Goal: Check status: Check status

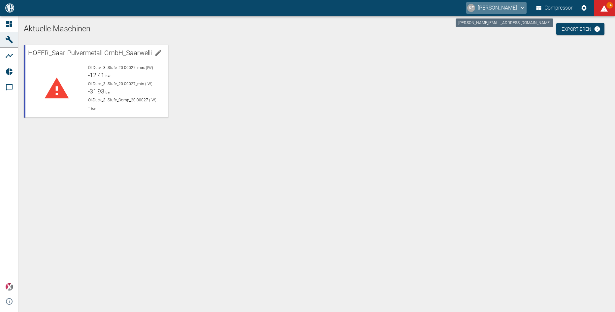
click at [494, 6] on button "KE [PERSON_NAME]" at bounding box center [496, 8] width 60 height 12
drag, startPoint x: 453, startPoint y: 76, endPoint x: 404, endPoint y: 78, distance: 48.5
click at [452, 76] on div at bounding box center [307, 156] width 615 height 312
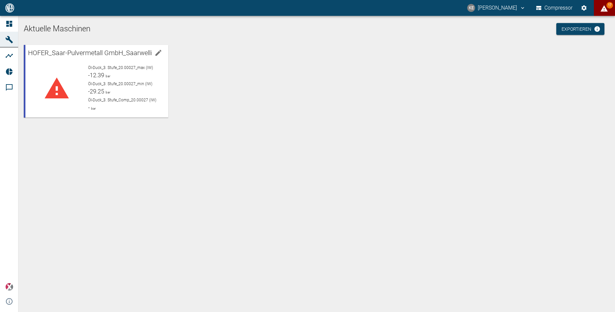
click at [606, 6] on span "17" at bounding box center [609, 5] width 7 height 7
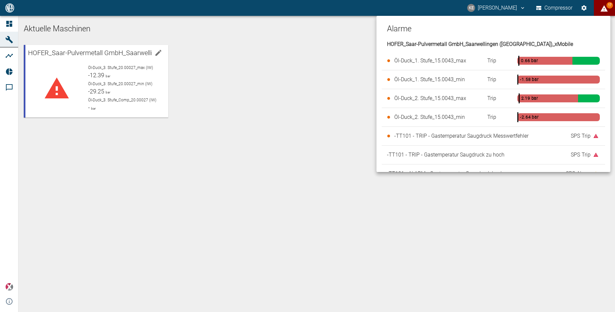
click at [424, 194] on div at bounding box center [307, 156] width 615 height 312
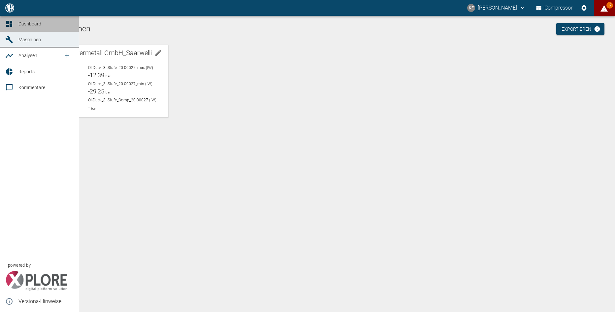
click at [8, 22] on icon at bounding box center [9, 24] width 6 height 6
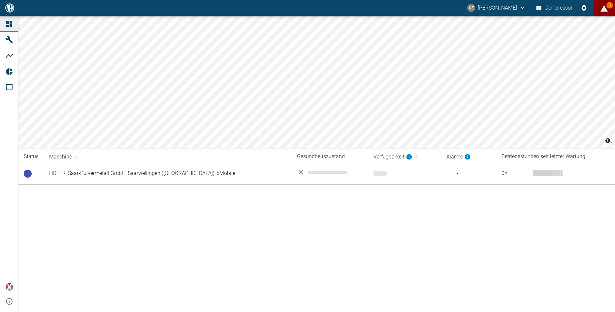
click at [12, 23] on icon at bounding box center [9, 24] width 8 height 8
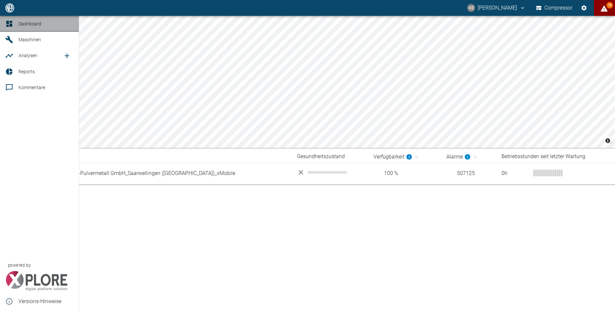
click at [26, 22] on span "Dashboard" at bounding box center [29, 23] width 23 height 5
click at [29, 56] on span "Analysen" at bounding box center [27, 55] width 19 height 5
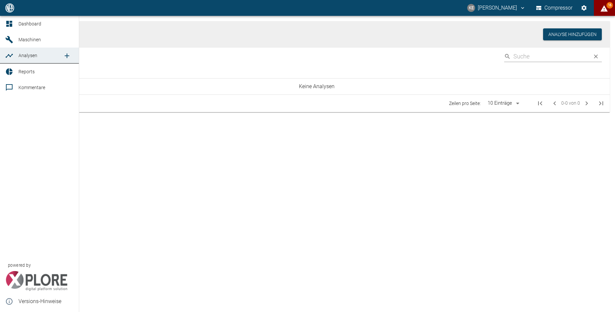
click at [7, 71] on icon at bounding box center [9, 71] width 7 height 7
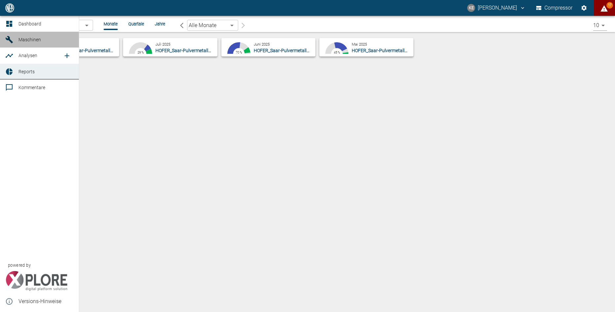
click at [18, 39] on span "Maschinen" at bounding box center [29, 39] width 22 height 5
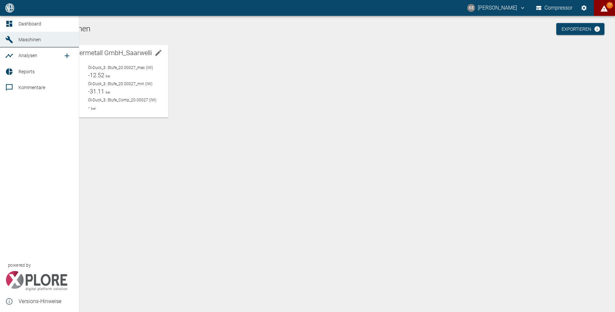
click at [24, 23] on span "Dashboard" at bounding box center [29, 23] width 23 height 5
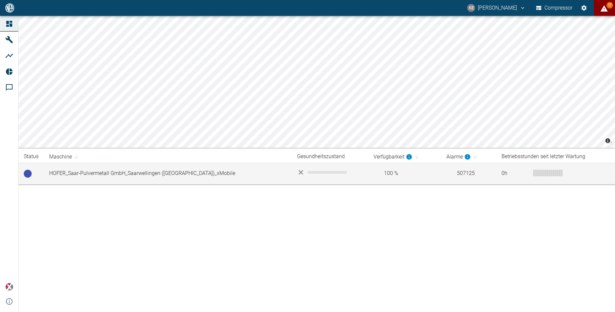
click at [84, 173] on td "HOFER_Saar-Pulvermetall GmbH_Saarwellingen ([GEOGRAPHIC_DATA])_xMobile" at bounding box center [168, 173] width 248 height 21
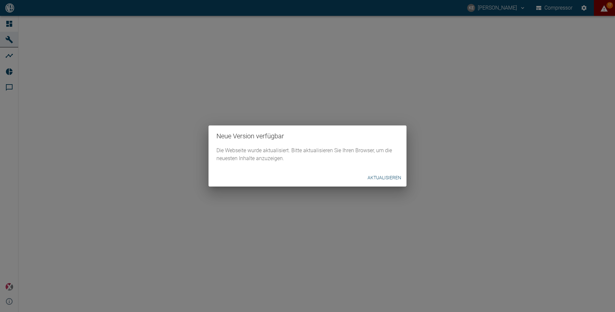
click at [393, 177] on button "Aktualisieren" at bounding box center [384, 177] width 39 height 12
